Goal: Stay updated: Stay updated

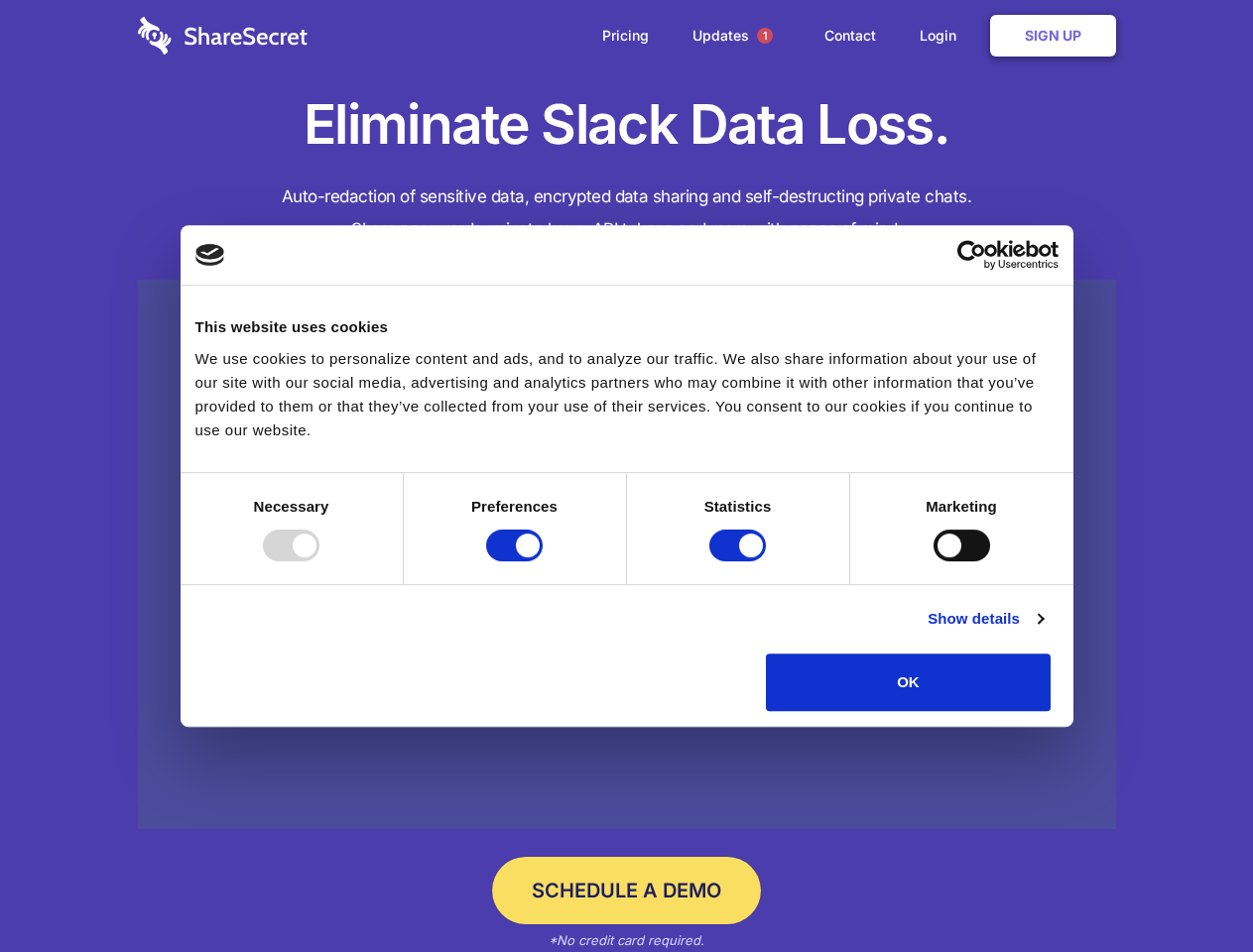
click at [319, 561] on div at bounding box center [291, 546] width 57 height 32
click at [543, 561] on input "Preferences" at bounding box center [514, 546] width 57 height 32
checkbox input "false"
click at [740, 561] on input "Statistics" at bounding box center [737, 546] width 57 height 32
checkbox input "false"
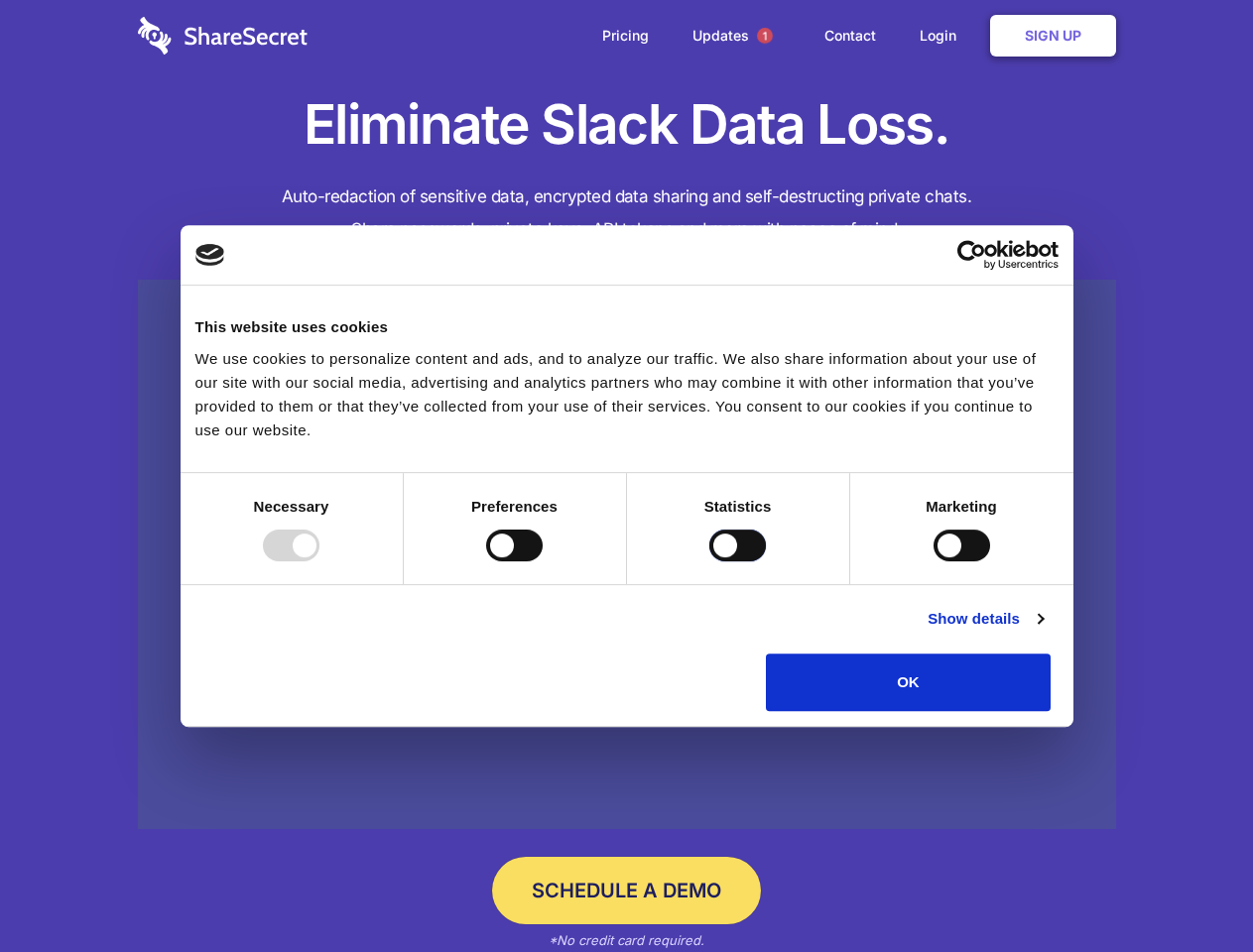
checkbox input "false"
click at [933, 561] on input "Marketing" at bounding box center [961, 546] width 57 height 32
checkbox input "true"
click at [1043, 631] on link "Show details" at bounding box center [985, 619] width 115 height 24
click at [0, 0] on li "Necessary 7 Necessary cookies help make a website usable by enabling basic func…" at bounding box center [0, 0] width 0 height 0
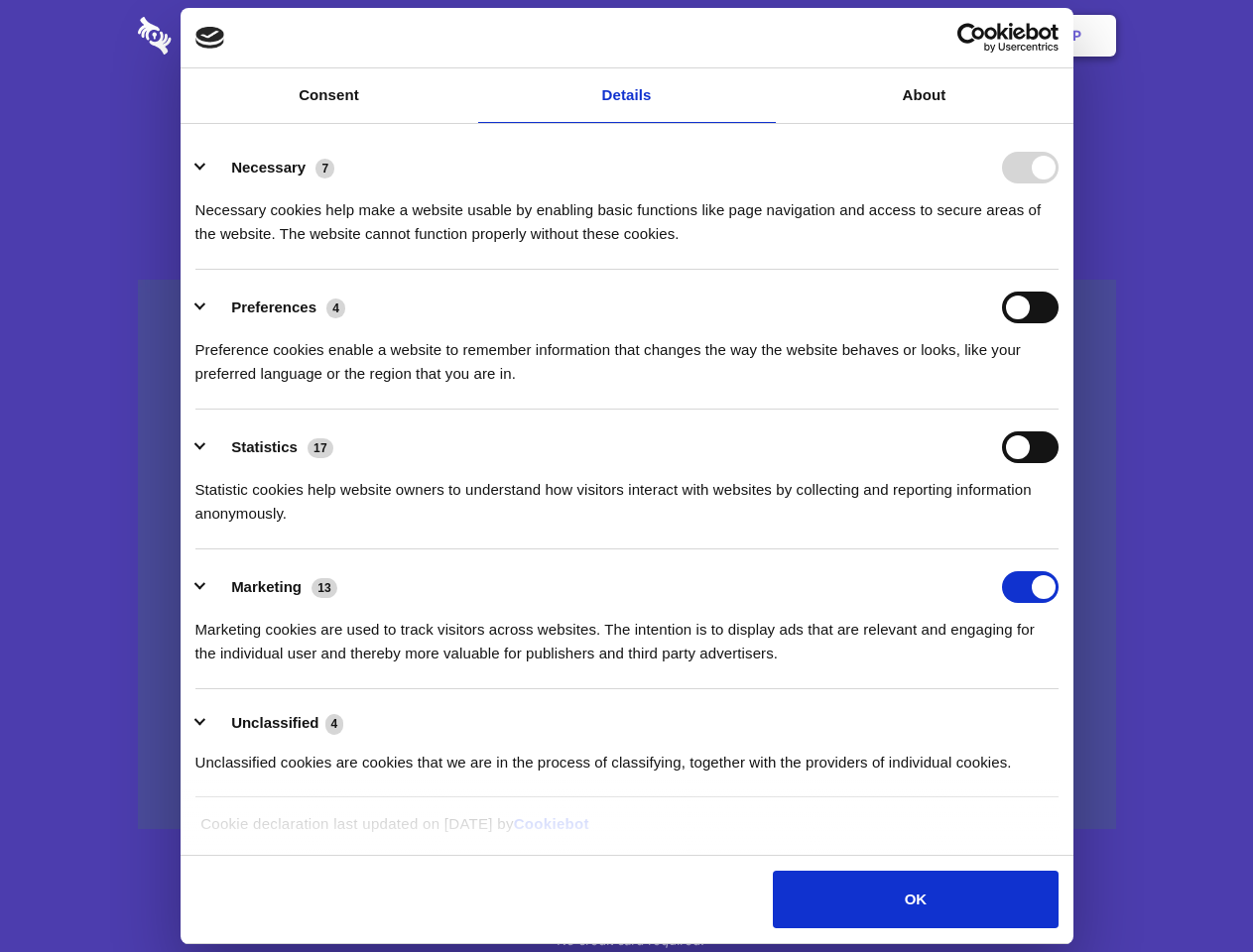
click at [764, 36] on span "1" at bounding box center [765, 36] width 16 height 16
